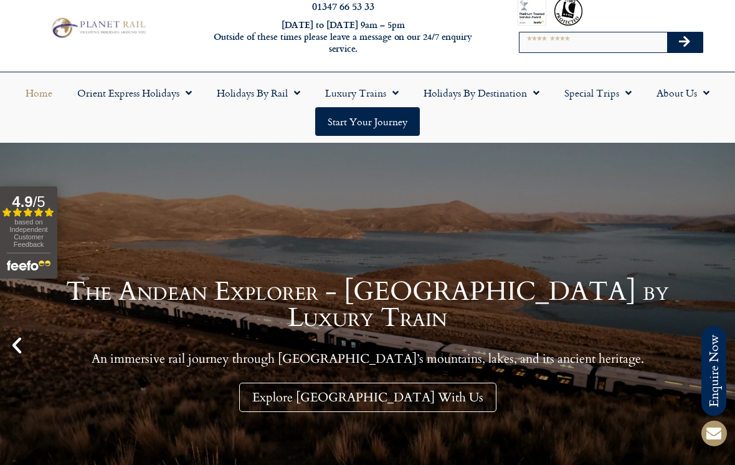
scroll to position [26, 0]
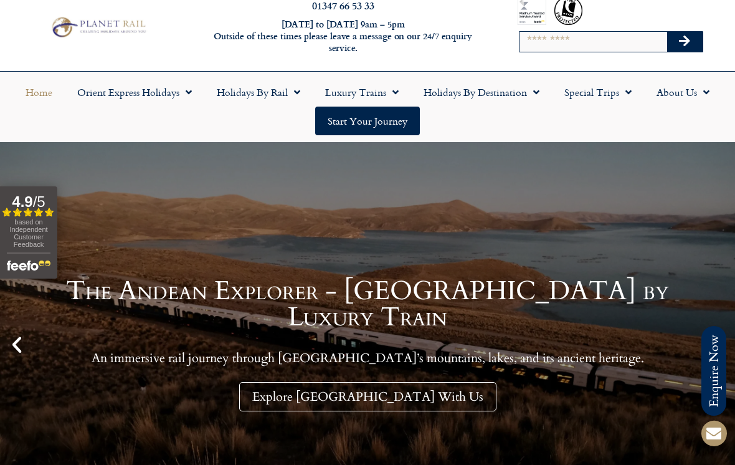
click at [287, 88] on link "Holidays by Rail" at bounding box center [258, 92] width 108 height 29
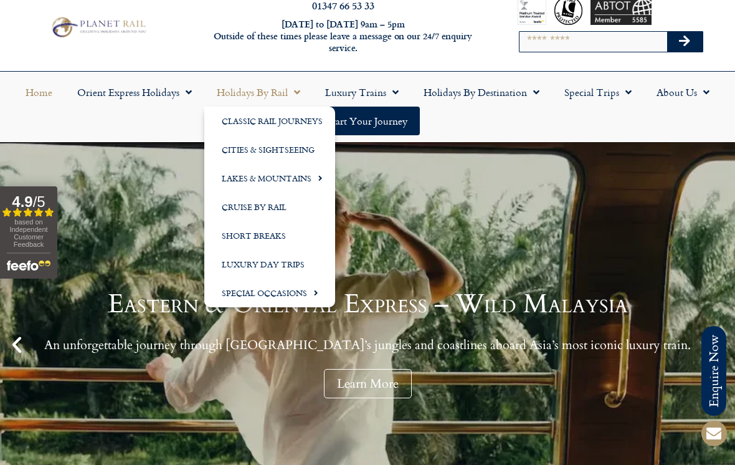
click at [240, 178] on link "Lakes & Mountains" at bounding box center [269, 178] width 131 height 29
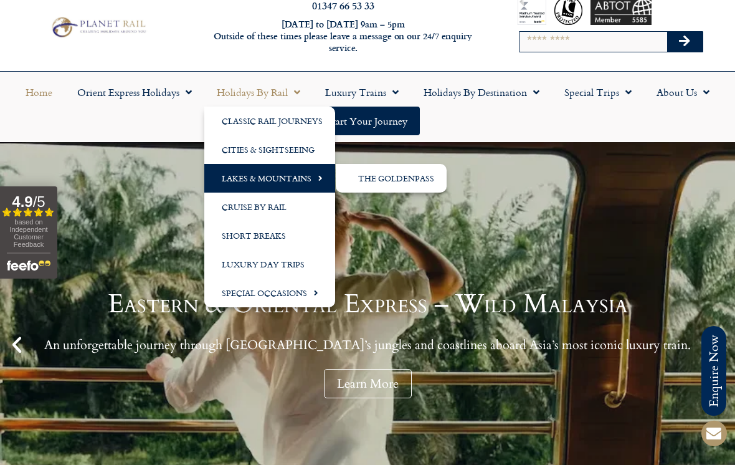
click at [232, 176] on link "Lakes & Mountains" at bounding box center [269, 178] width 131 height 29
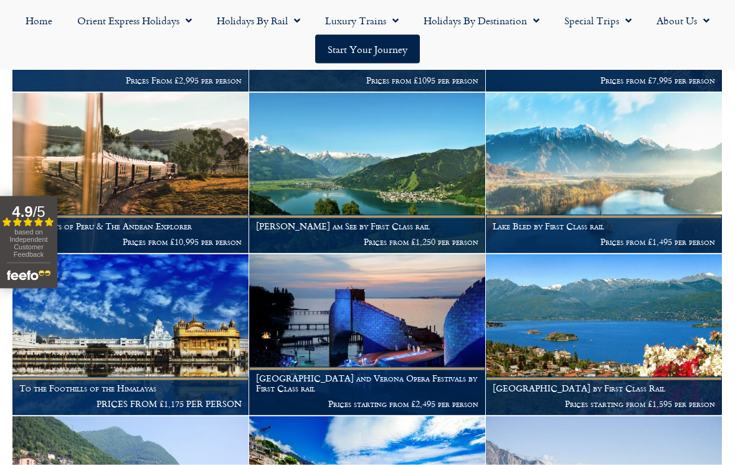
scroll to position [1030, 0]
click at [331, 160] on img at bounding box center [367, 172] width 236 height 161
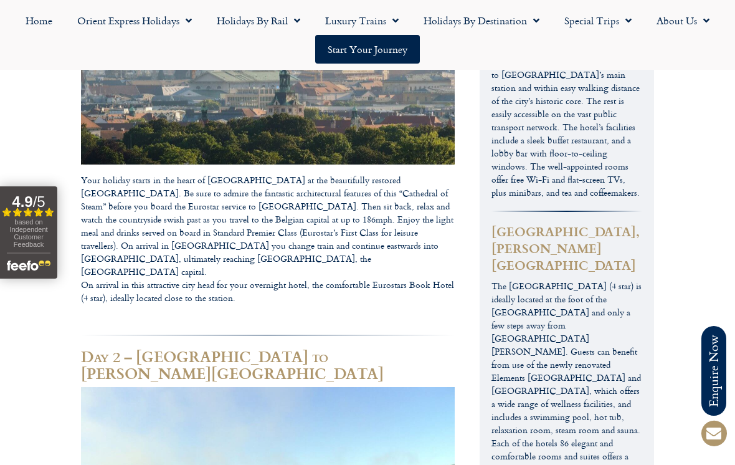
scroll to position [647, 0]
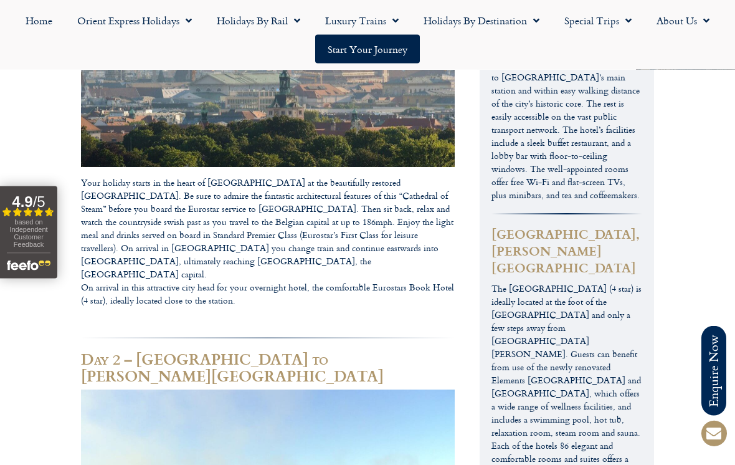
click at [389, 27] on span "Menu" at bounding box center [392, 20] width 12 height 22
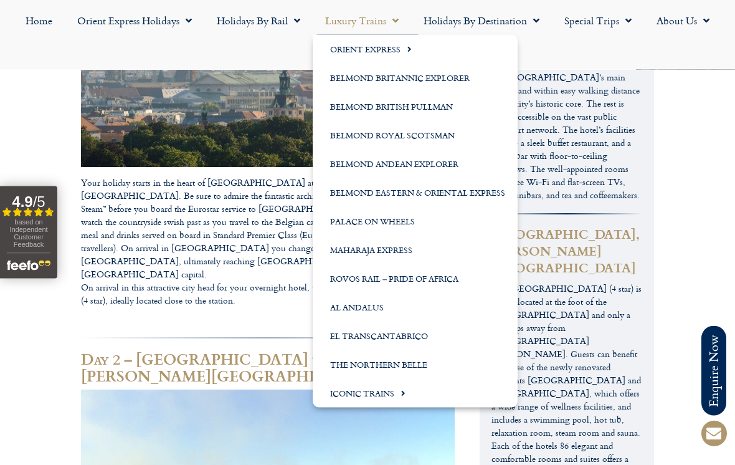
scroll to position [647, 0]
click at [527, 15] on span "Menu" at bounding box center [533, 20] width 12 height 22
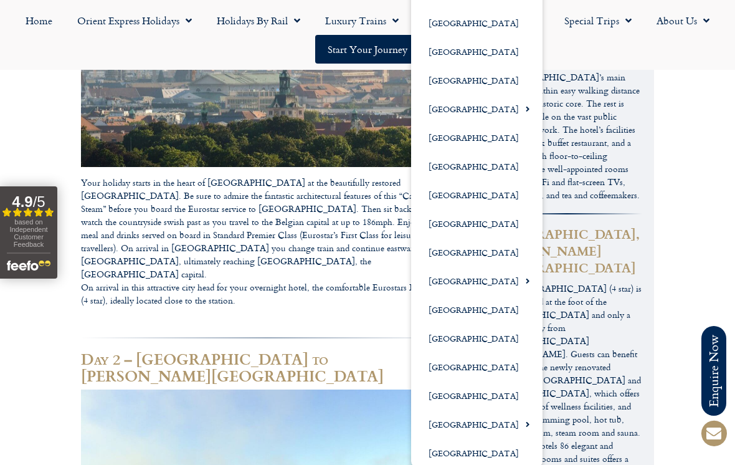
click at [454, 387] on link "[GEOGRAPHIC_DATA]" at bounding box center [476, 395] width 131 height 29
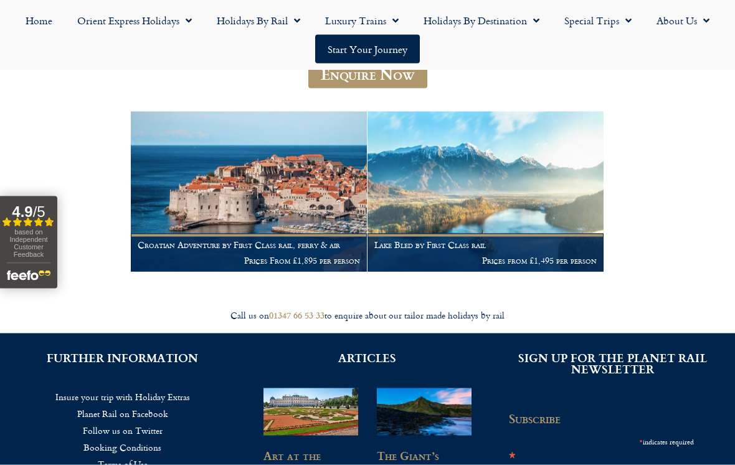
scroll to position [209, 0]
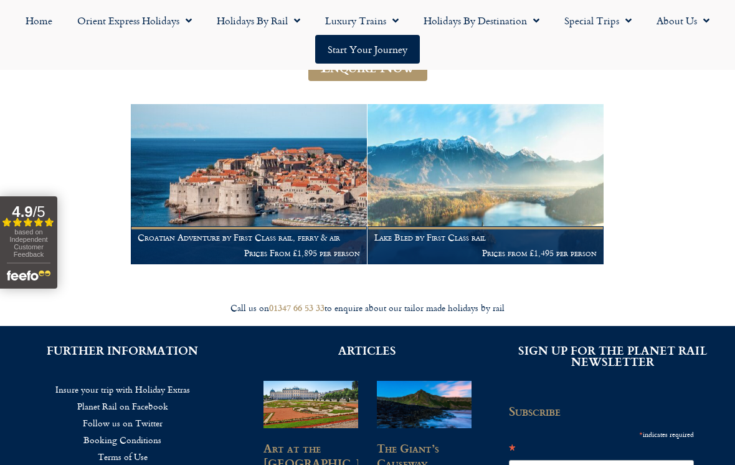
click at [518, 232] on h1 "Lake Bled by First Class rail" at bounding box center [486, 237] width 222 height 10
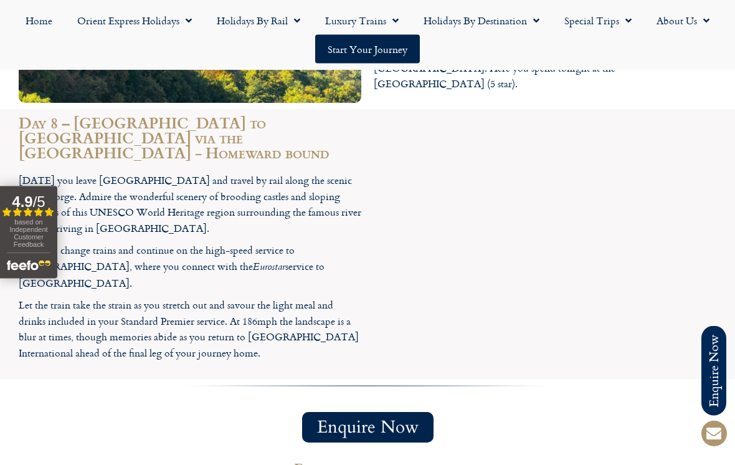
scroll to position [2328, 0]
